Goal: Information Seeking & Learning: Learn about a topic

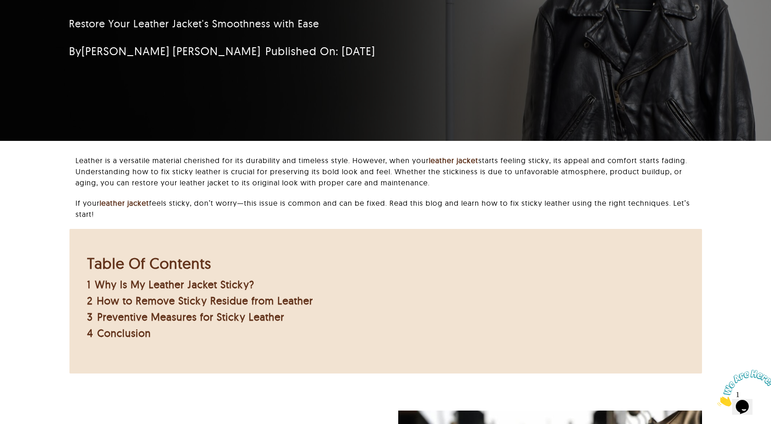
scroll to position [139, 0]
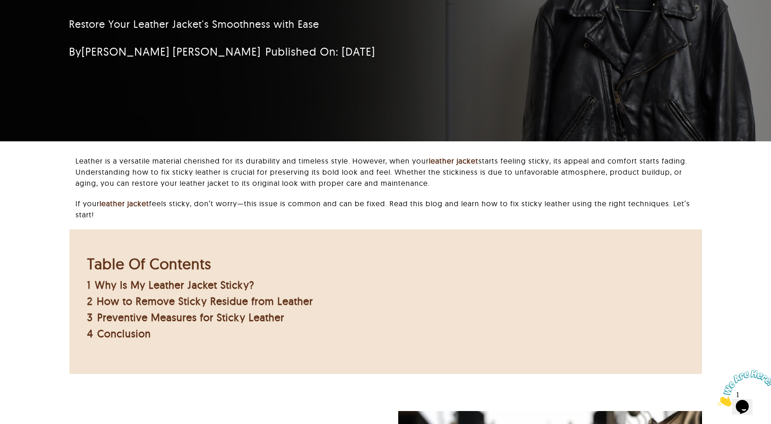
drag, startPoint x: 731, startPoint y: 207, endPoint x: 303, endPoint y: 340, distance: 448.1
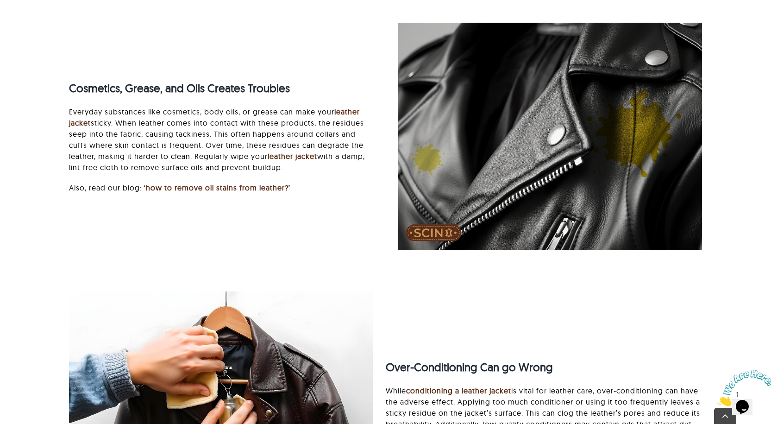
scroll to position [1066, 0]
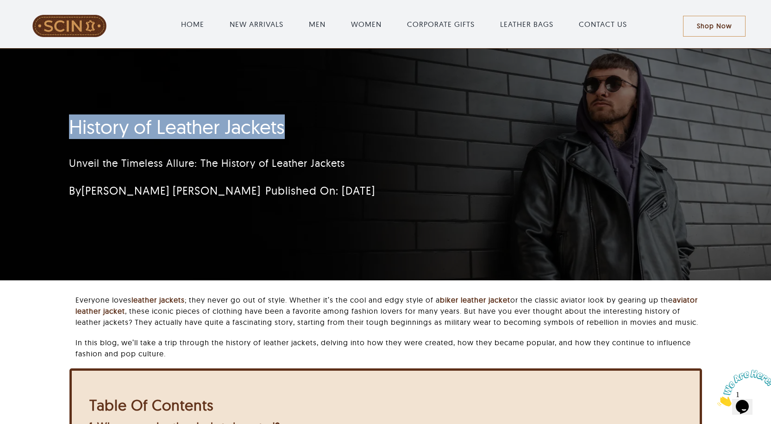
drag, startPoint x: 68, startPoint y: 126, endPoint x: 285, endPoint y: 134, distance: 217.4
click at [285, 134] on div "History of Leather Jackets Unveil the Timeless Allure: The History of Leather J…" at bounding box center [331, 160] width 549 height 98
copy h1 "History of Leather Jackets"
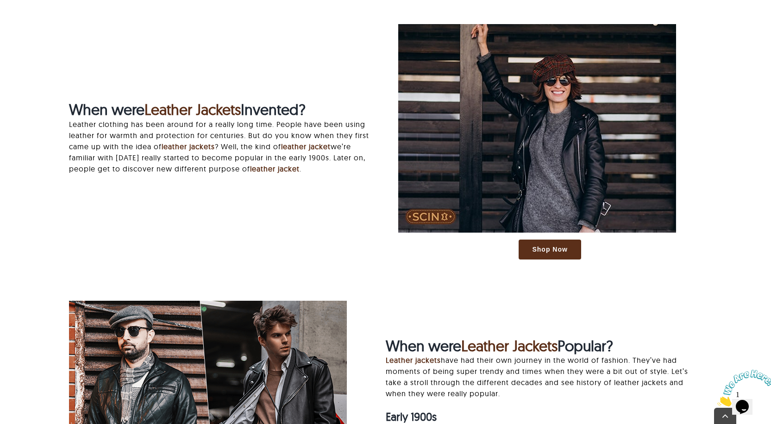
scroll to position [649, 0]
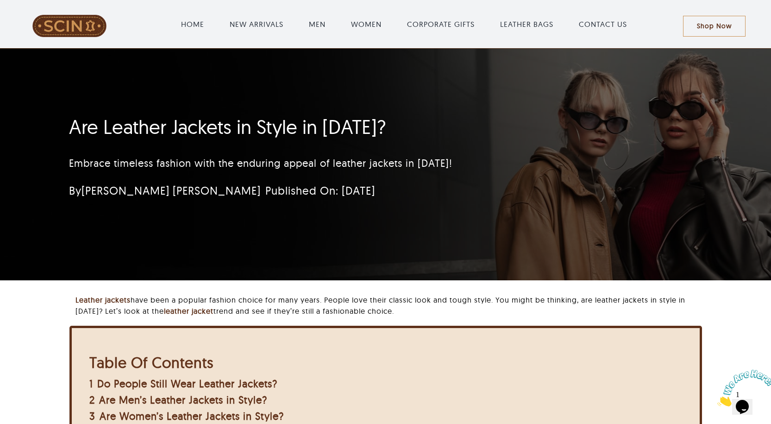
click at [51, 127] on div "Are Leather Jackets in Style in 2025? Embrace timeless fashion with the endurin…" at bounding box center [385, 165] width 771 height 232
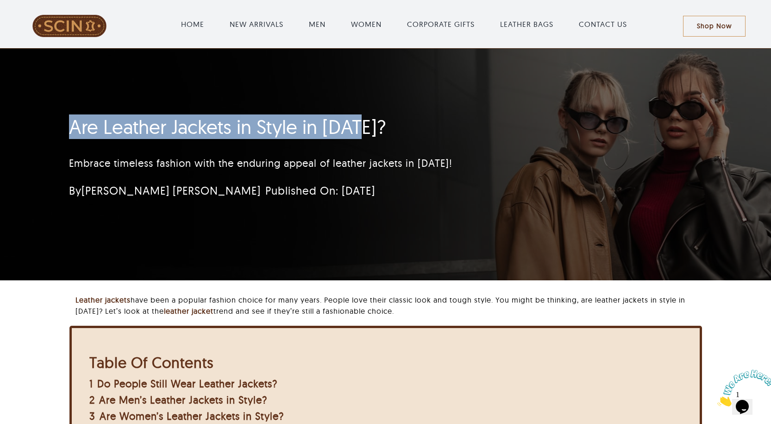
drag, startPoint x: 51, startPoint y: 127, endPoint x: 346, endPoint y: 136, distance: 294.8
click at [346, 136] on div "Are Leather Jackets in Style in 2025? Embrace timeless fashion with the endurin…" at bounding box center [385, 165] width 771 height 232
copy h1 "Are Leather Jackets in Style in 2025"
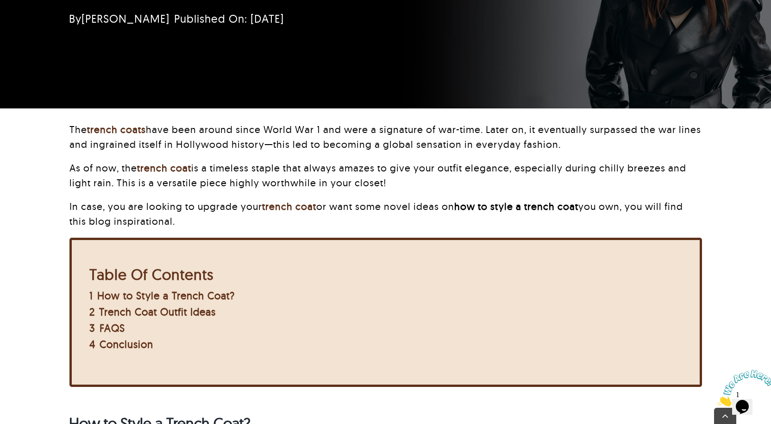
scroll to position [185, 0]
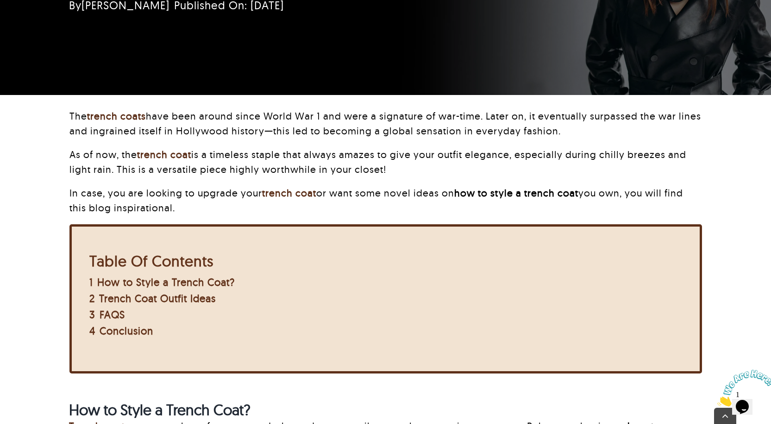
click at [719, 139] on div "The trench coats have been around since World War 1 and were a signature of war…" at bounding box center [386, 248] width 674 height 279
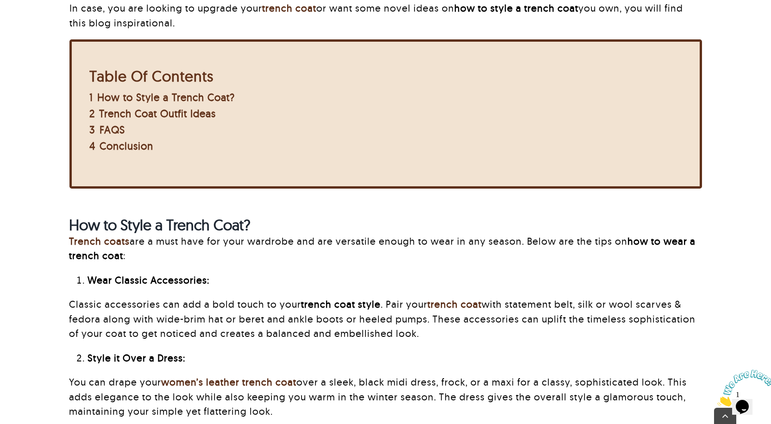
scroll to position [510, 0]
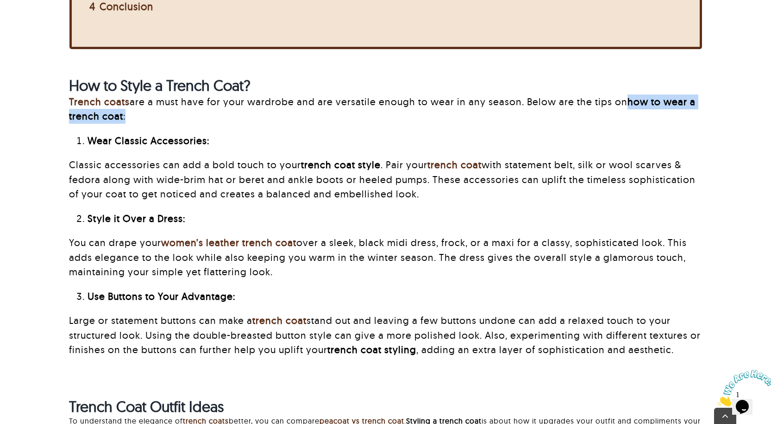
drag, startPoint x: 627, startPoint y: 97, endPoint x: 131, endPoint y: 122, distance: 496.8
click at [131, 122] on p "Trench coats are a must have for your wardrobe and are versatile enough to wear…" at bounding box center [385, 109] width 633 height 29
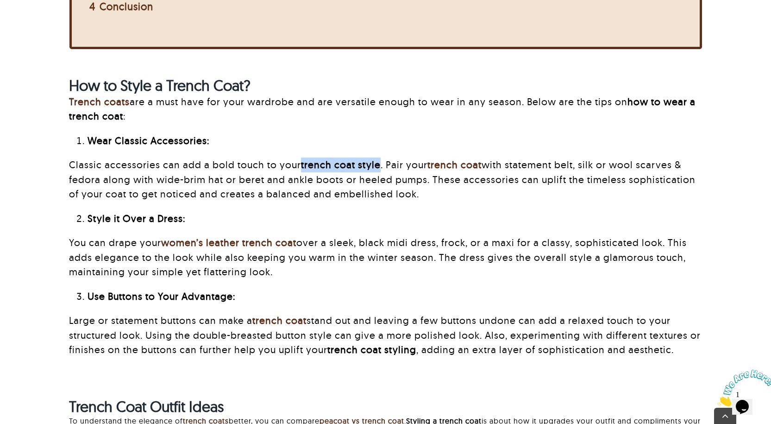
drag, startPoint x: 302, startPoint y: 164, endPoint x: 379, endPoint y: 162, distance: 76.9
click at [379, 162] on strong "trench coat style" at bounding box center [341, 164] width 80 height 12
copy strong "trench coat style"
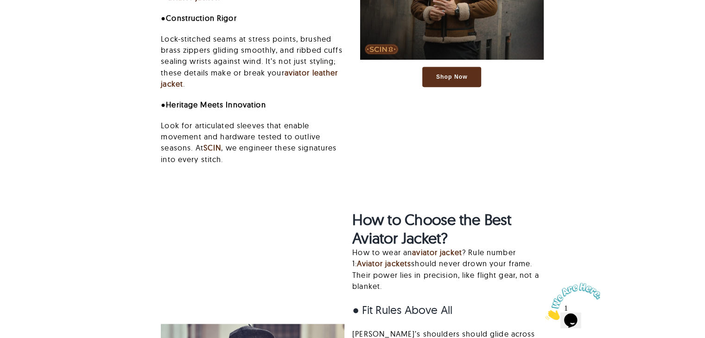
scroll to position [1129, 0]
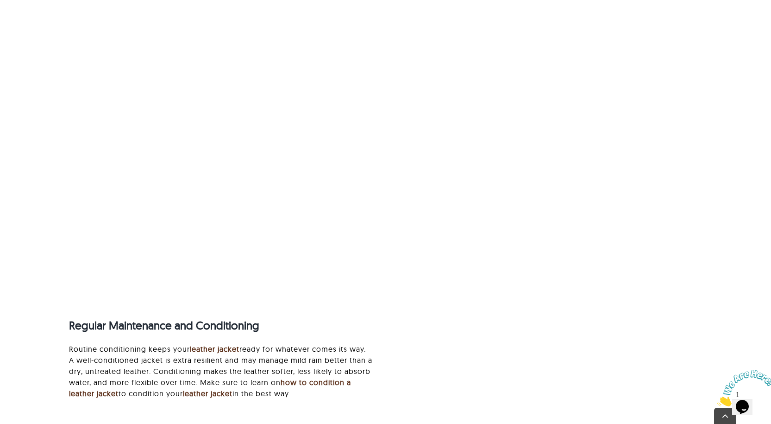
scroll to position [3011, 0]
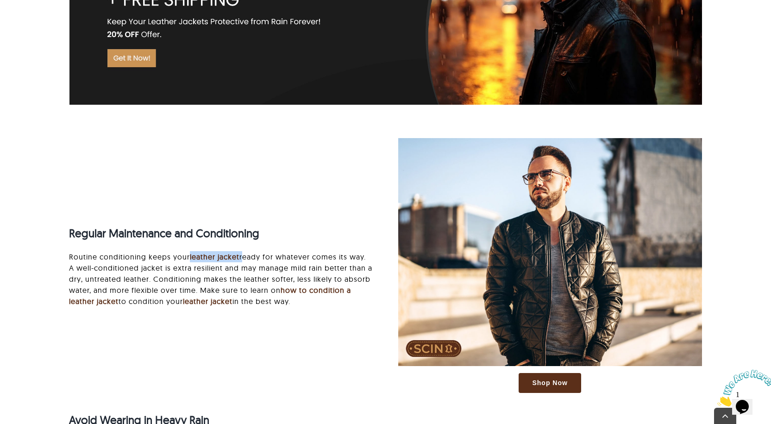
drag, startPoint x: 189, startPoint y: 252, endPoint x: 243, endPoint y: 255, distance: 54.3
click at [243, 255] on p "Routine conditioning keeps your leather jacket ready for whatever comes its way…" at bounding box center [221, 279] width 304 height 56
copy p "leather jacket"
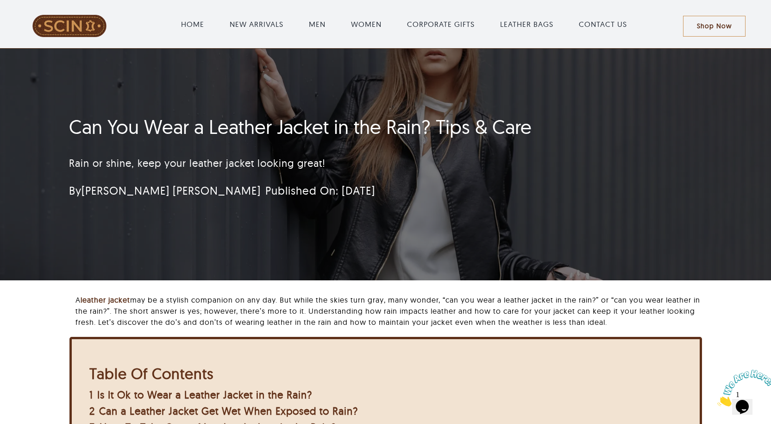
click at [647, 25] on ul "HOME NEW ARRIVALS MEN WOMEN CORPORATE GIFTS LEATHER BAGS CONTACT US" at bounding box center [405, 24] width 558 height 30
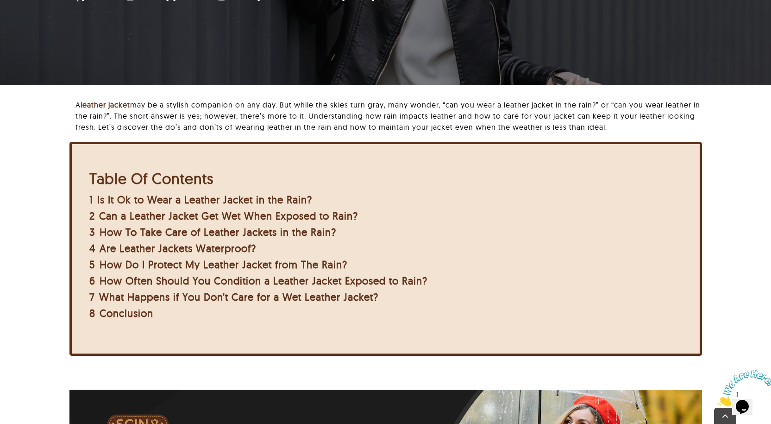
scroll to position [753, 0]
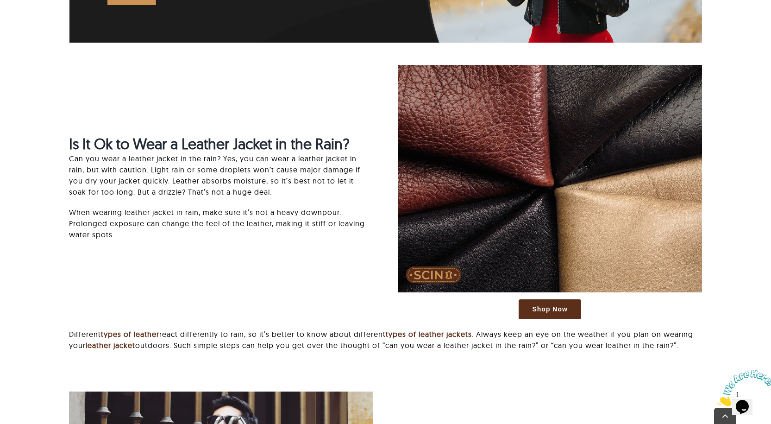
click at [300, 159] on p "Can you wear a leather jacket in the rain? Yes, you can wear a leather jacket i…" at bounding box center [221, 175] width 304 height 44
drag, startPoint x: 300, startPoint y: 159, endPoint x: 83, endPoint y: 168, distance: 217.5
click at [83, 168] on p "Can you wear a leather jacket in the rain? Yes, you can wear a leather jacket i…" at bounding box center [221, 175] width 304 height 44
copy p "eather jacket in rain"
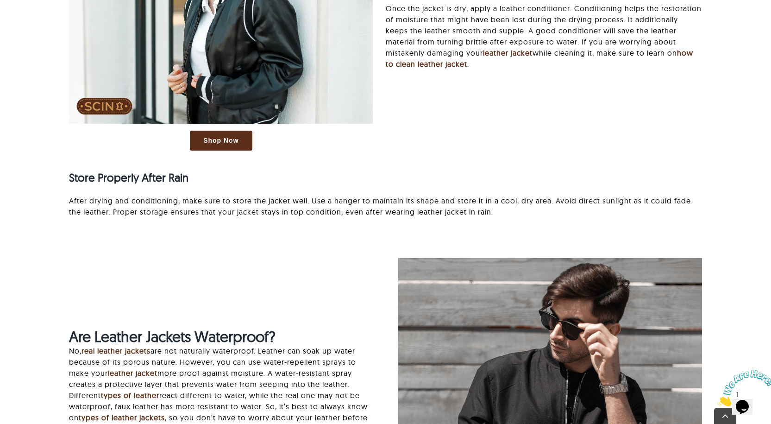
scroll to position [2286, 0]
